Goal: Task Accomplishment & Management: Use online tool/utility

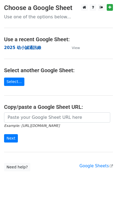
click at [25, 48] on strong "2025 幼小誠通訊錄" at bounding box center [22, 47] width 37 height 5
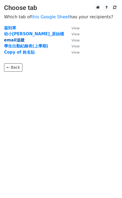
click at [20, 41] on strong "email追蹤" at bounding box center [14, 40] width 21 height 5
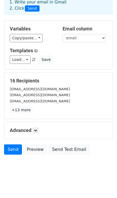
scroll to position [32, 0]
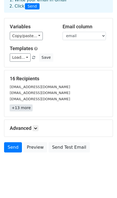
click at [25, 109] on link "+13 more" at bounding box center [21, 108] width 23 height 7
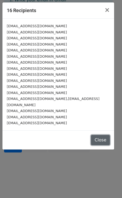
click at [99, 135] on button "Close" at bounding box center [100, 140] width 19 height 10
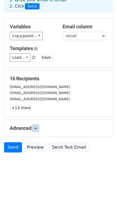
click at [36, 127] on icon at bounding box center [35, 128] width 3 height 3
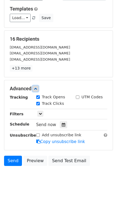
scroll to position [85, 0]
